Goal: Go to known website: Access a specific website the user already knows

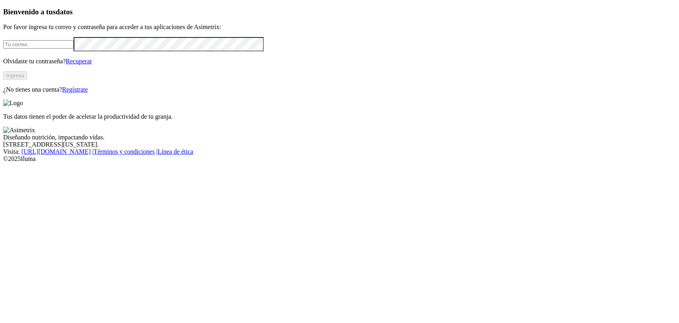
type input "[EMAIL_ADDRESS][PERSON_NAME][DOMAIN_NAME]"
click at [27, 80] on button "Ingresa" at bounding box center [15, 75] width 24 height 8
